Goal: Information Seeking & Learning: Stay updated

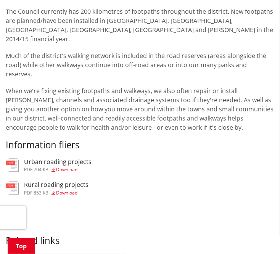
scroll to position [1108, 0]
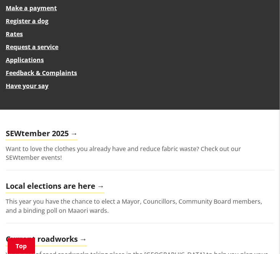
scroll to position [229, 0]
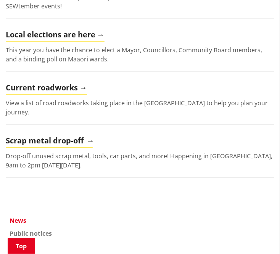
scroll to position [344, 0]
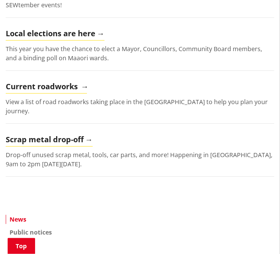
click at [66, 89] on h2 "Current roadworks" at bounding box center [46, 88] width 81 height 11
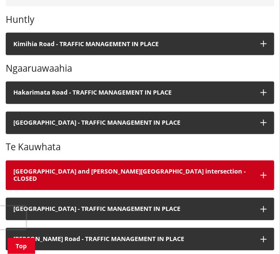
scroll to position [344, 0]
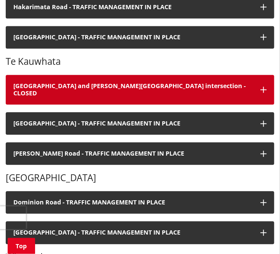
click at [99, 81] on button "Te Kauwhata and Scott Road intersection - CLOSED" at bounding box center [140, 90] width 269 height 30
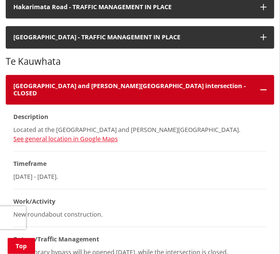
drag, startPoint x: 96, startPoint y: 87, endPoint x: 99, endPoint y: 79, distance: 8.0
click at [96, 86] on h4 "Te Kauwhata and Scott Road intersection - CLOSED" at bounding box center [133, 90] width 240 height 15
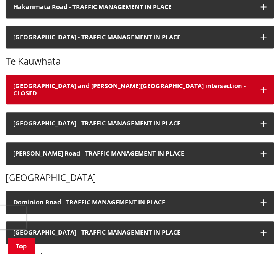
click at [97, 86] on h4 "Te Kauwhata and Scott Road intersection - CLOSED" at bounding box center [133, 90] width 240 height 15
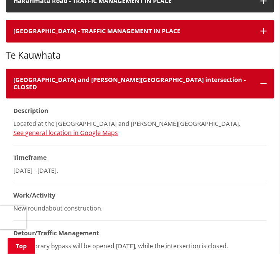
scroll to position [306, 0]
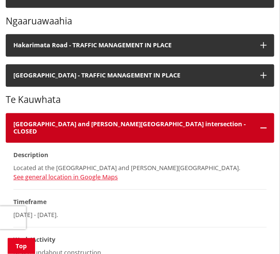
click at [99, 119] on button "Te Kauwhata and Scott Road intersection - CLOSED" at bounding box center [140, 128] width 269 height 30
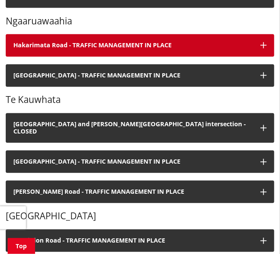
click at [115, 42] on h4 "Hakarimata Road - TRAFFIC MANAGEMENT IN PLACE" at bounding box center [133, 45] width 240 height 7
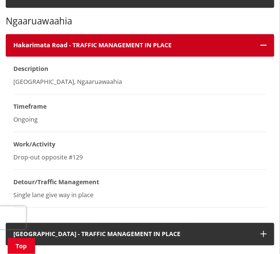
click at [115, 42] on h4 "Hakarimata Road - TRAFFIC MANAGEMENT IN PLACE" at bounding box center [133, 45] width 240 height 7
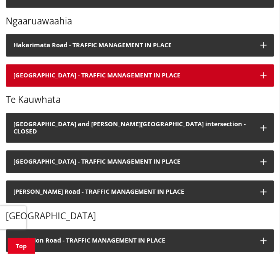
click at [103, 72] on h4 "Havelock Road - TRAFFIC MANAGEMENT IN PLACE" at bounding box center [133, 75] width 240 height 7
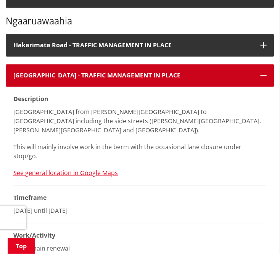
click at [96, 72] on h4 "Havelock Road - TRAFFIC MANAGEMENT IN PLACE" at bounding box center [133, 75] width 240 height 7
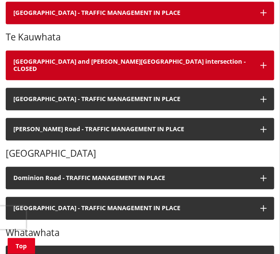
scroll to position [497, 0]
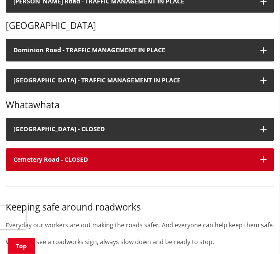
click at [90, 156] on h4 "Cemetery Road - CLOSED" at bounding box center [133, 159] width 240 height 7
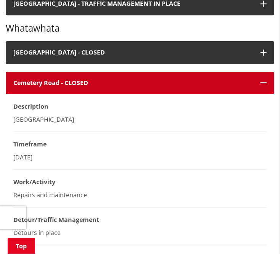
scroll to position [573, 0]
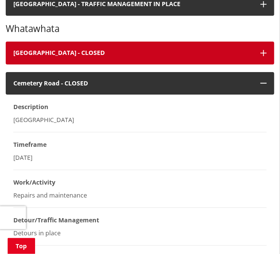
click at [92, 42] on button "Old Mountain Road - CLOSED" at bounding box center [140, 53] width 269 height 23
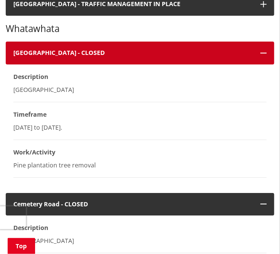
click at [92, 42] on button "Old Mountain Road - CLOSED" at bounding box center [140, 53] width 269 height 23
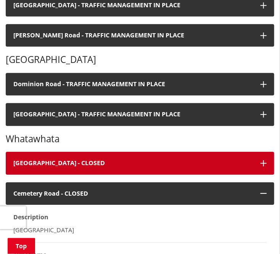
scroll to position [458, 0]
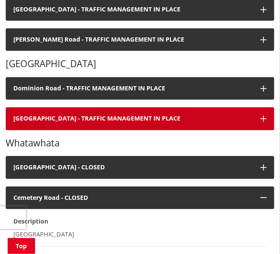
click at [94, 115] on h4 "Harrisville Road - TRAFFIC MANAGEMENT IN PLACE" at bounding box center [133, 118] width 240 height 7
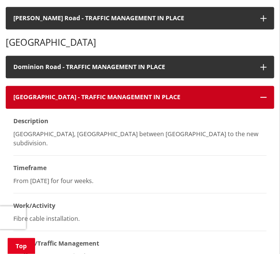
scroll to position [497, 0]
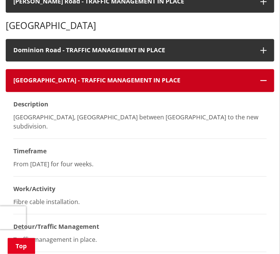
click at [103, 79] on button "Harrisville Road - TRAFFIC MANAGEMENT IN PLACE" at bounding box center [140, 80] width 269 height 23
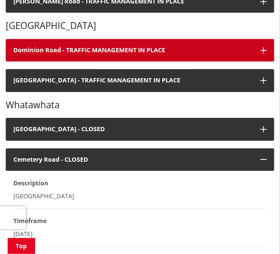
click at [103, 50] on button "Dominion Road - TRAFFIC MANAGEMENT IN PLACE" at bounding box center [140, 50] width 269 height 23
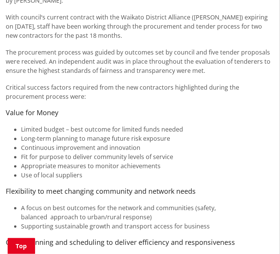
scroll to position [535, 0]
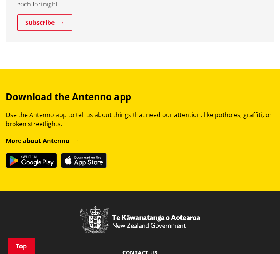
scroll to position [1261, 0]
